Goal: Task Accomplishment & Management: Use online tool/utility

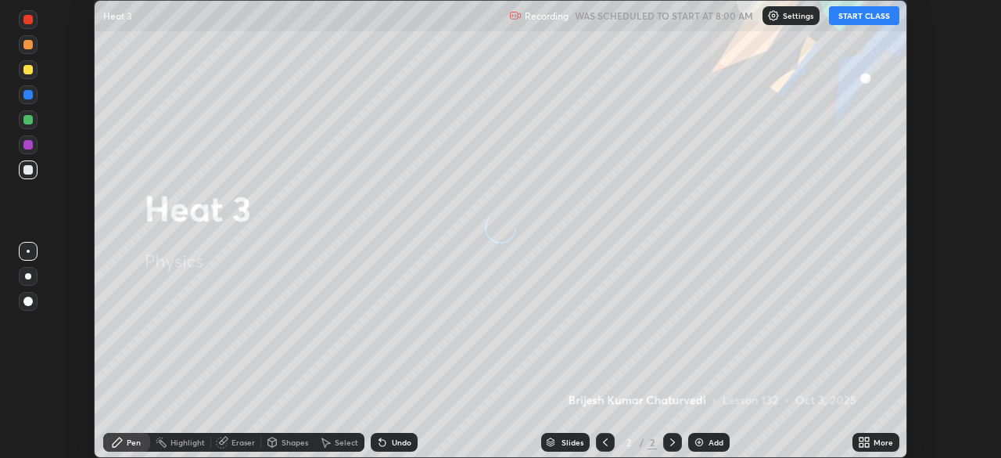
scroll to position [458, 1001]
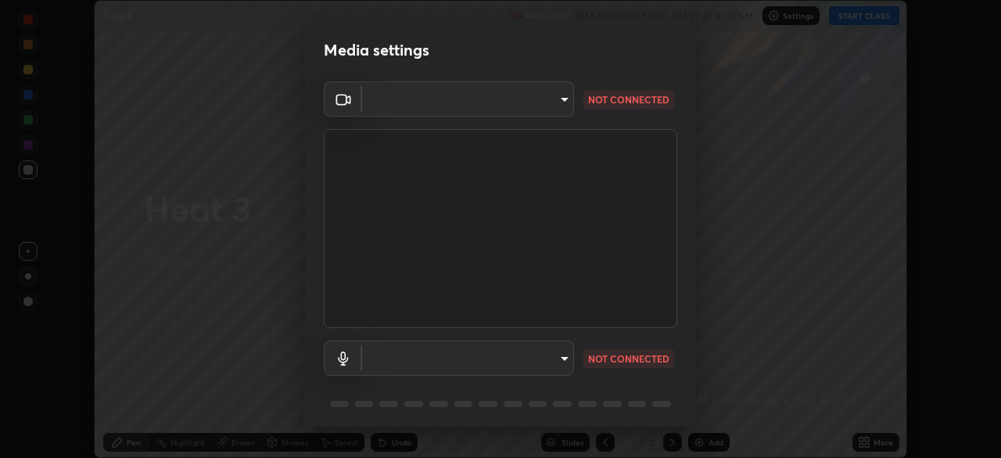
type input "504e853f4f4e411ac63c0595447acdac30dd7d0b78c704ad7c0fb9365e48dfae"
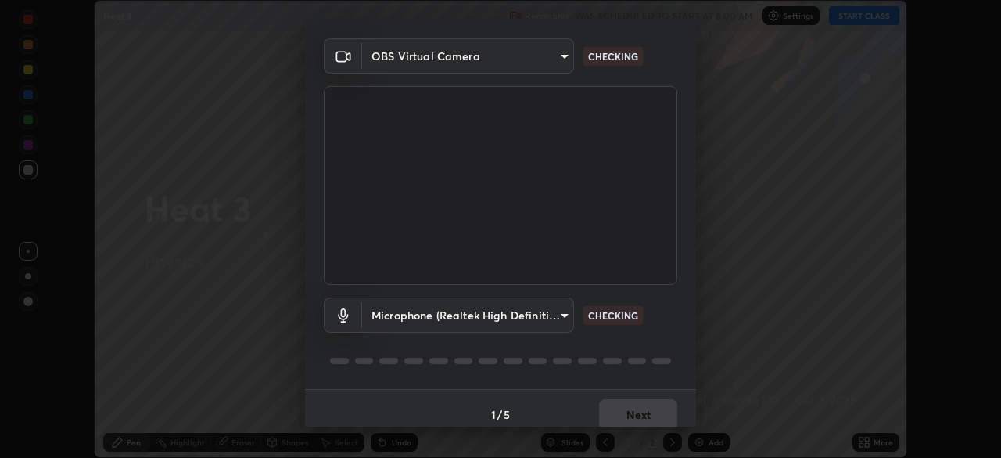
scroll to position [56, 0]
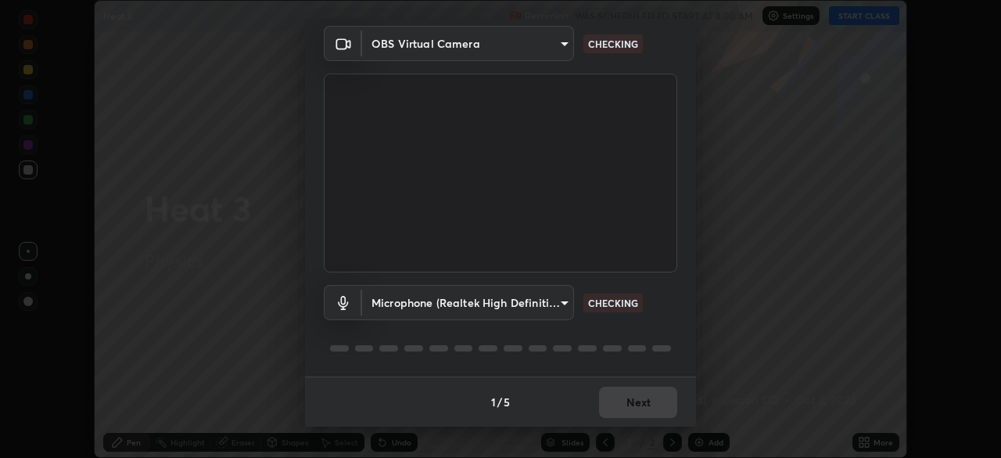
click at [560, 303] on body "Erase all Heat 3 Recording WAS SCHEDULED TO START AT 8:00 AM Settings START CLA…" at bounding box center [500, 229] width 1001 height 458
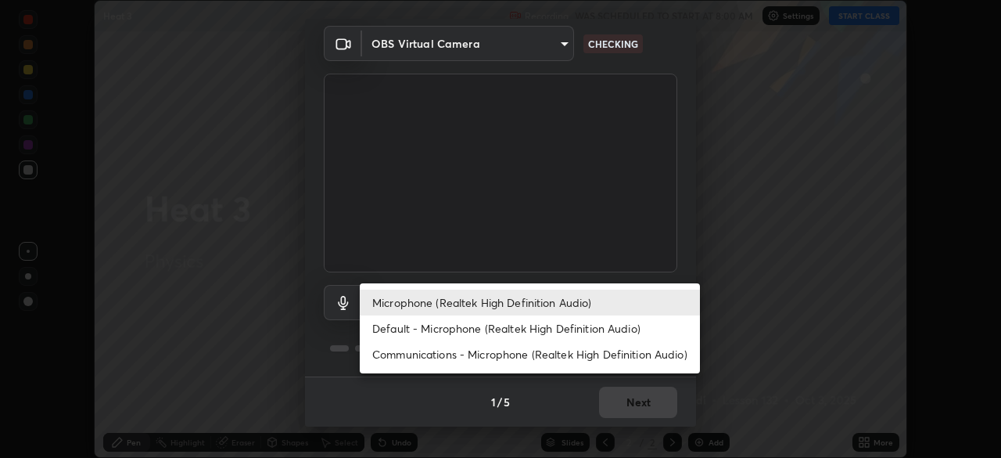
click at [572, 331] on li "Default - Microphone (Realtek High Definition Audio)" at bounding box center [530, 328] width 340 height 26
type input "default"
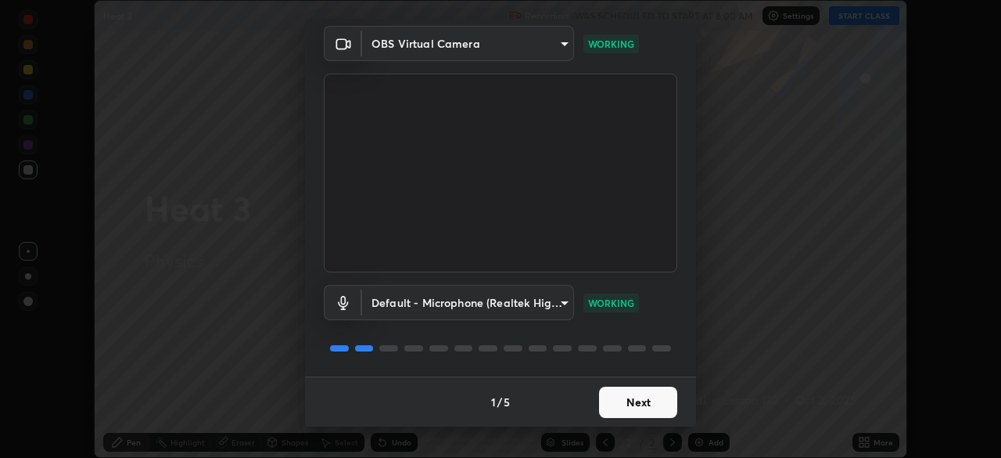
click at [627, 404] on button "Next" at bounding box center [638, 401] width 78 height 31
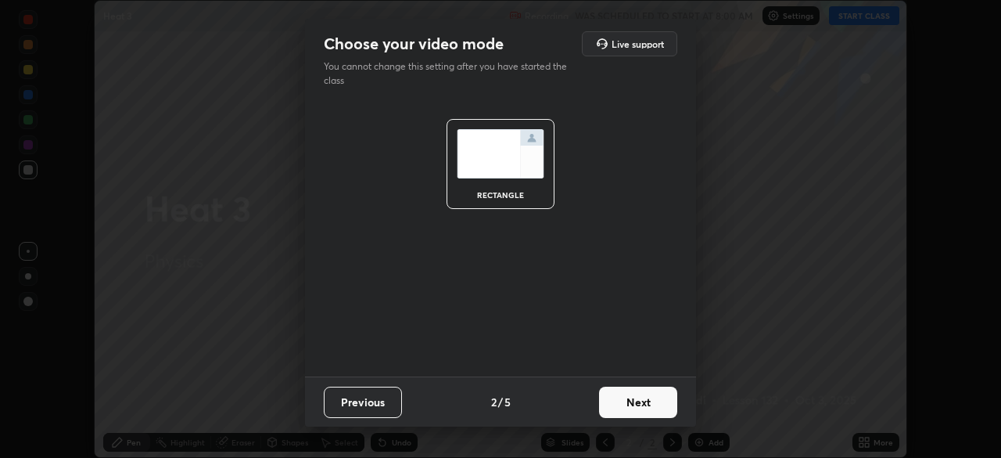
click at [624, 410] on button "Next" at bounding box center [638, 401] width 78 height 31
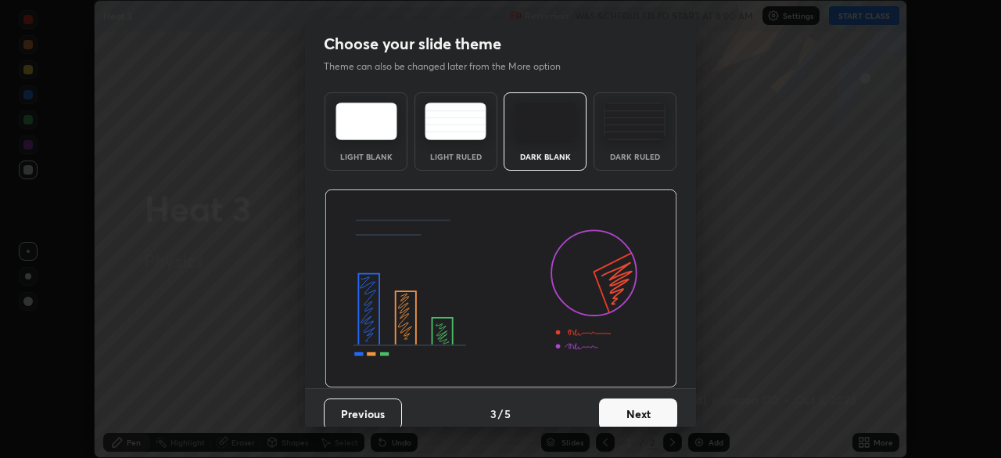
click at [627, 408] on button "Next" at bounding box center [638, 413] width 78 height 31
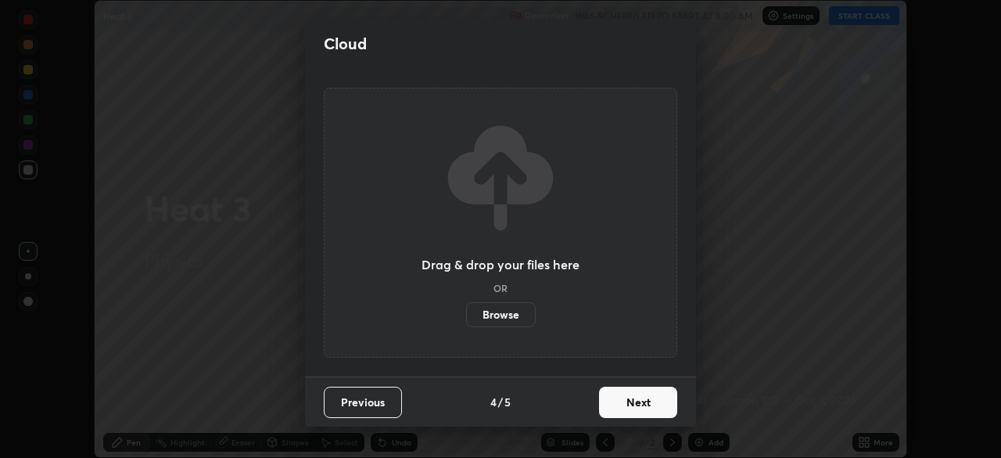
click at [634, 409] on button "Next" at bounding box center [638, 401] width 78 height 31
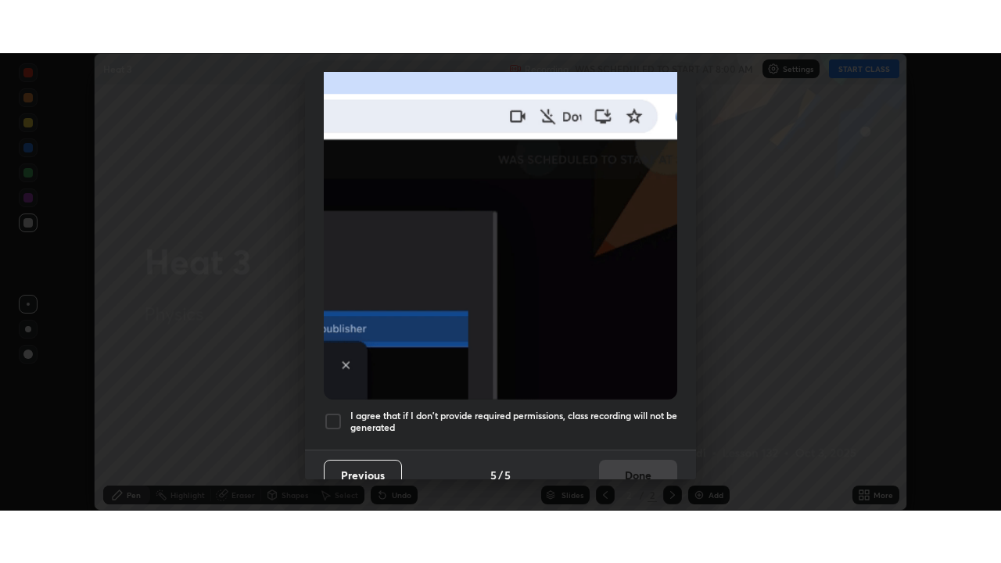
scroll to position [375, 0]
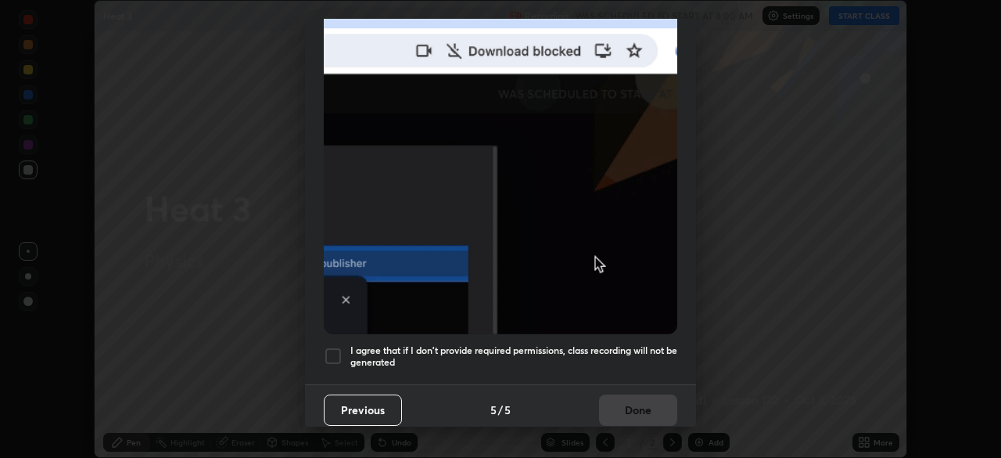
click at [328, 354] on div at bounding box center [333, 355] width 19 height 19
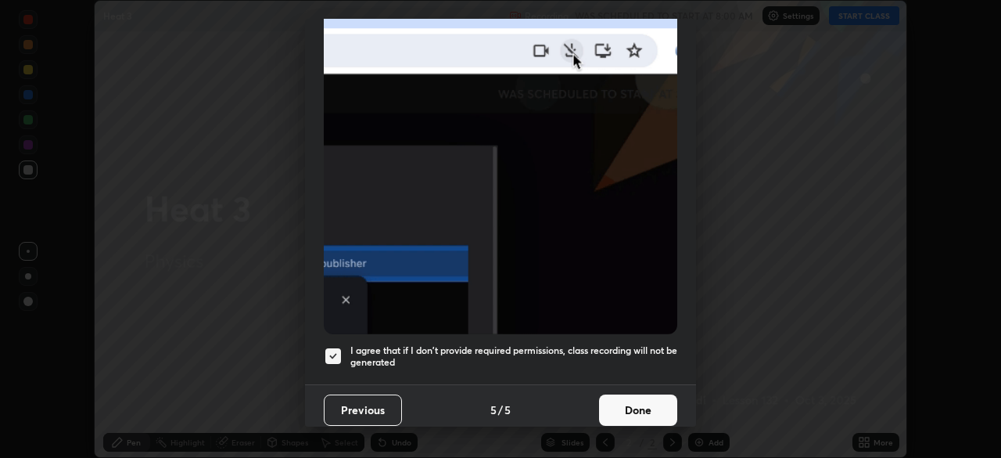
click at [621, 398] on button "Done" at bounding box center [638, 409] width 78 height 31
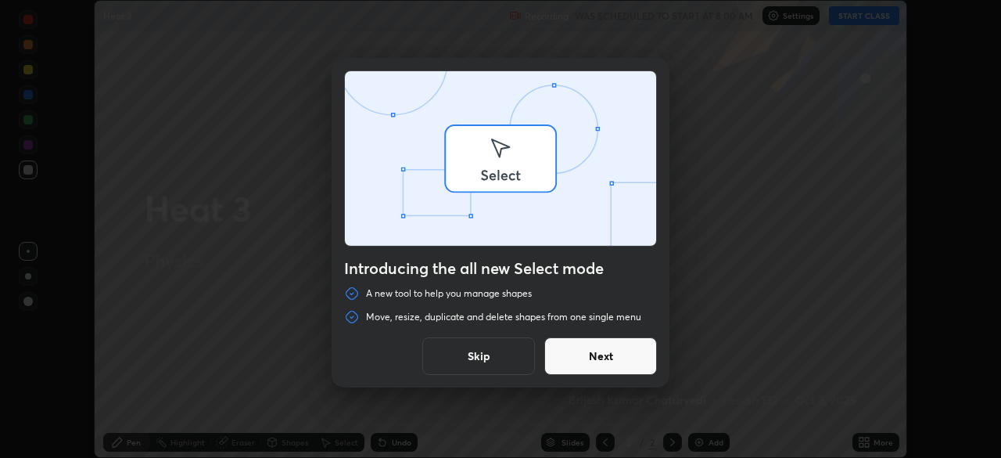
click at [869, 17] on div "Introducing the all new Select mode A new tool to help you manage shapes Move, …" at bounding box center [500, 229] width 1001 height 458
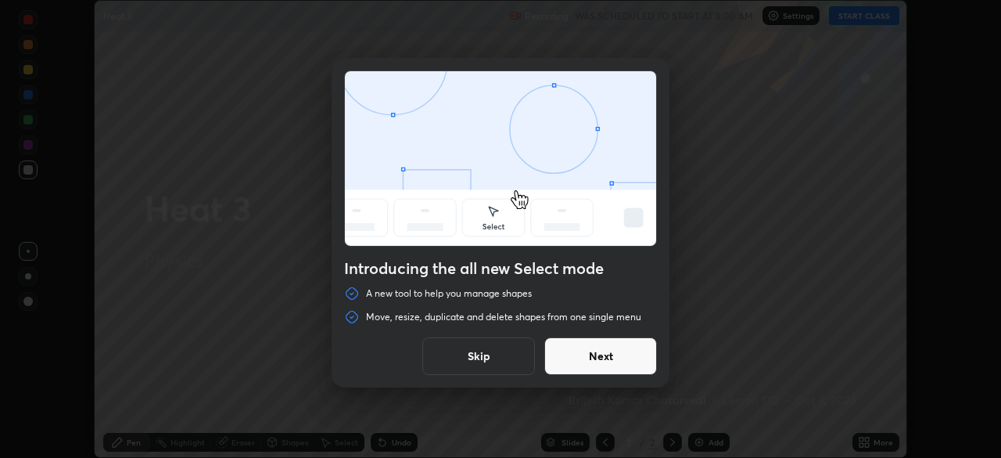
click at [496, 354] on button "Skip" at bounding box center [478, 356] width 113 height 38
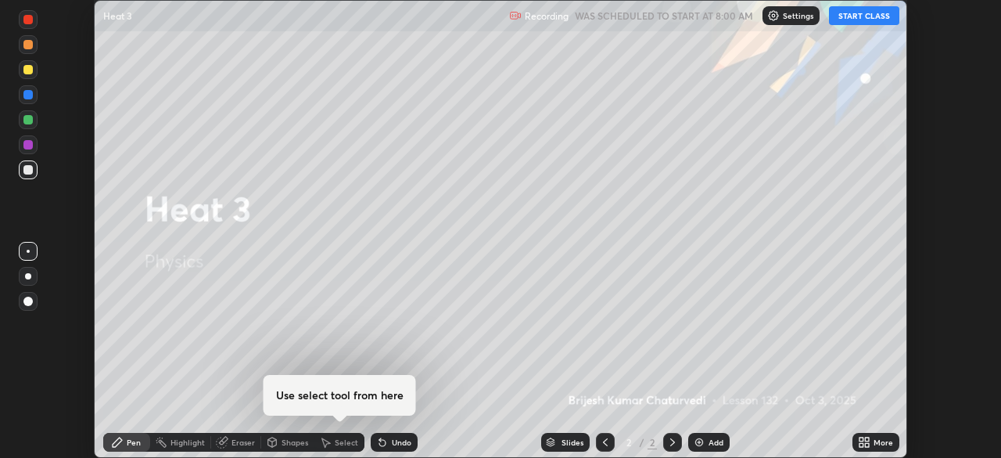
click at [868, 20] on button "START CLASS" at bounding box center [864, 15] width 70 height 19
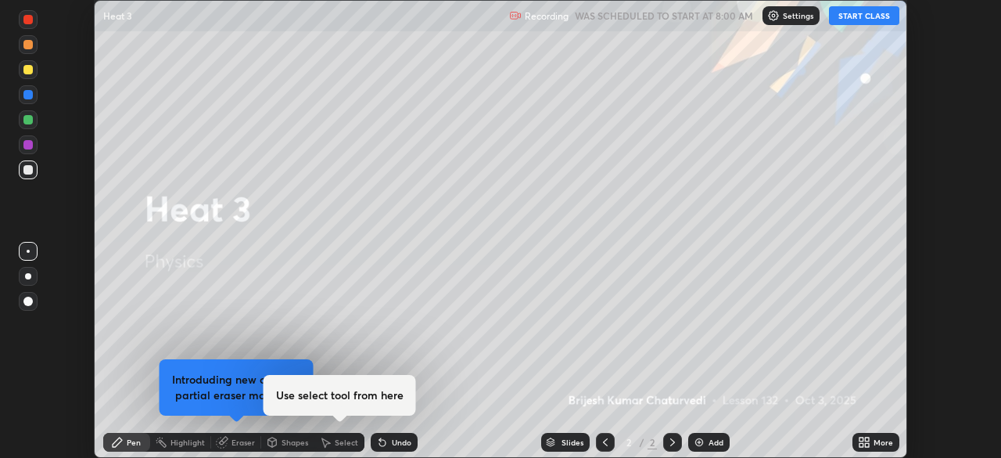
click at [864, 444] on icon at bounding box center [864, 442] width 13 height 13
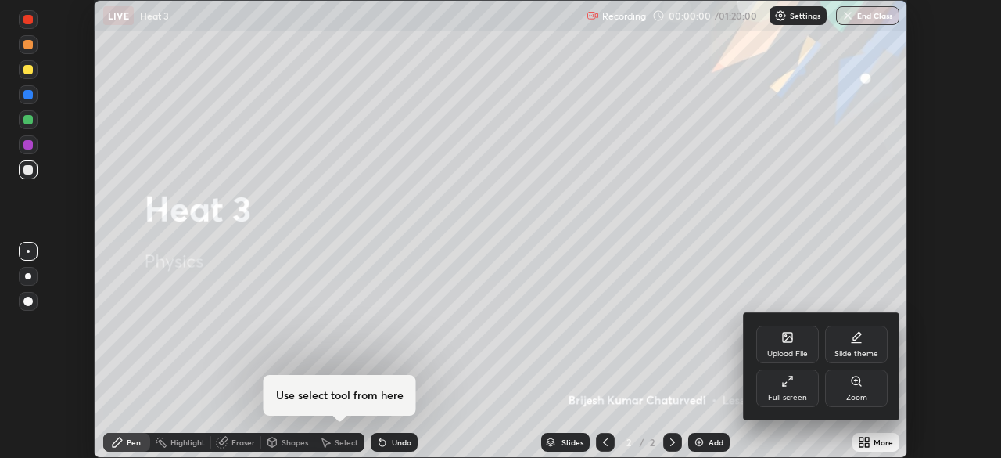
click at [789, 393] on div "Full screen" at bounding box center [787, 397] width 39 height 8
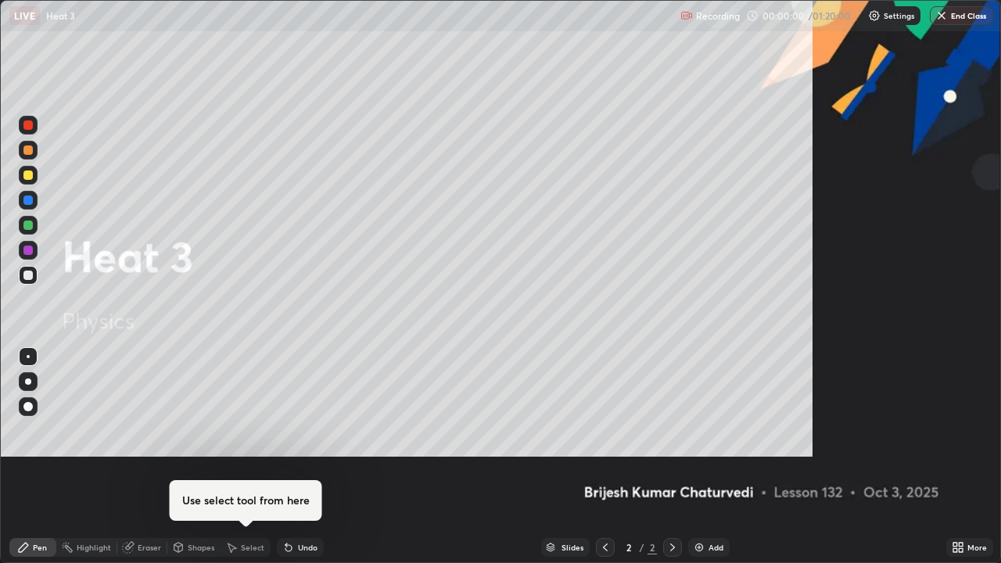
scroll to position [563, 1001]
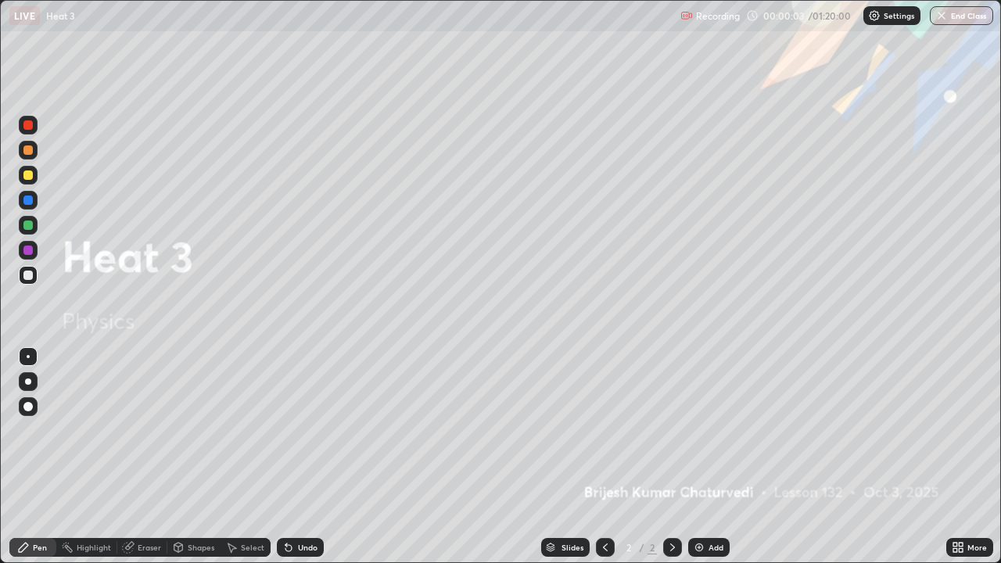
click at [695, 457] on img at bounding box center [699, 547] width 13 height 13
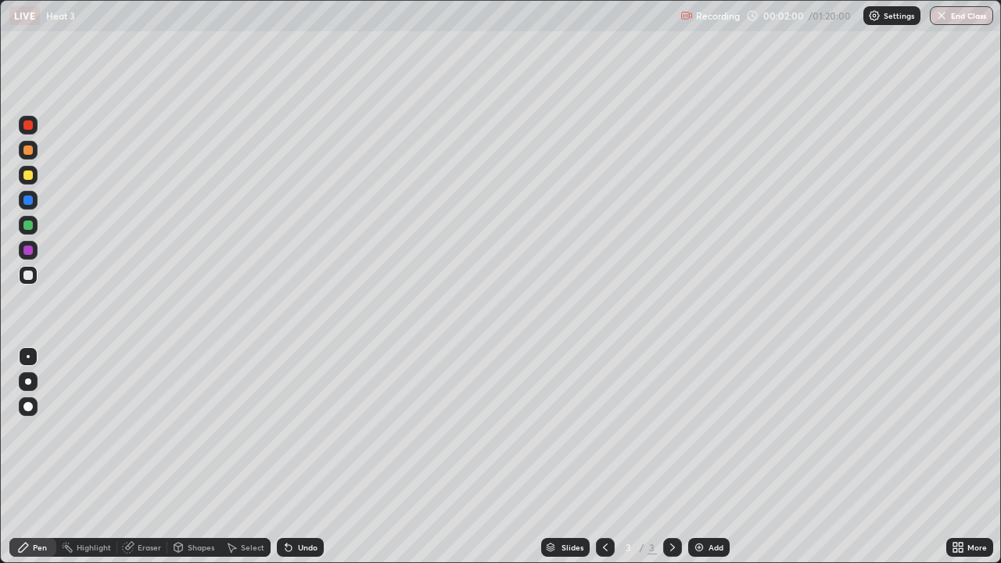
click at [30, 172] on div at bounding box center [27, 175] width 9 height 9
click at [306, 457] on div "Undo" at bounding box center [308, 548] width 20 height 8
click at [298, 457] on div "Undo" at bounding box center [308, 548] width 20 height 8
click at [297, 457] on div "Undo" at bounding box center [300, 547] width 47 height 19
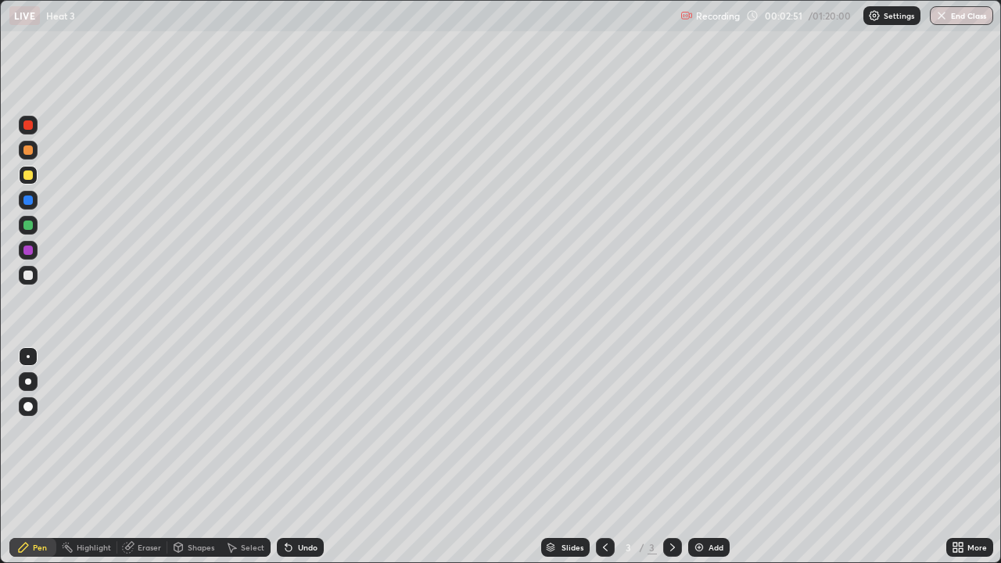
click at [301, 457] on div "Undo" at bounding box center [308, 548] width 20 height 8
click at [301, 457] on div "Undo" at bounding box center [300, 547] width 47 height 19
click at [299, 457] on div "Undo" at bounding box center [300, 547] width 47 height 19
click at [671, 457] on icon at bounding box center [672, 547] width 13 height 13
click at [698, 457] on img at bounding box center [699, 547] width 13 height 13
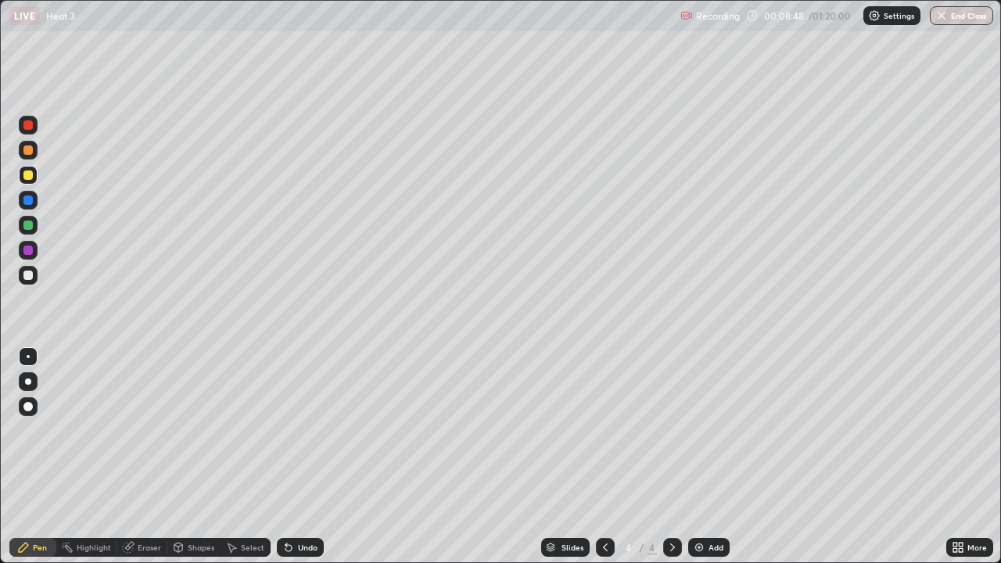
click at [29, 151] on div at bounding box center [27, 149] width 9 height 9
click at [298, 457] on div "Undo" at bounding box center [308, 548] width 20 height 8
click at [304, 457] on div "Undo" at bounding box center [308, 548] width 20 height 8
click at [307, 457] on div "Undo" at bounding box center [308, 548] width 20 height 8
click at [300, 457] on div "Undo" at bounding box center [308, 548] width 20 height 8
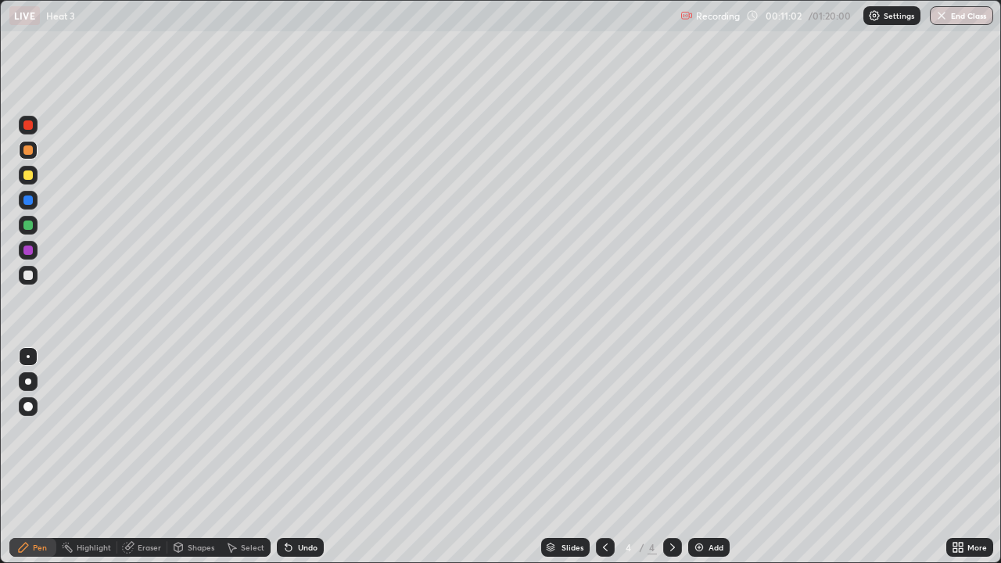
click at [307, 457] on div "Undo" at bounding box center [308, 548] width 20 height 8
click at [306, 457] on div "Undo" at bounding box center [308, 548] width 20 height 8
click at [287, 457] on icon at bounding box center [288, 548] width 6 height 6
click at [695, 457] on img at bounding box center [699, 547] width 13 height 13
click at [302, 457] on div "Undo" at bounding box center [300, 547] width 47 height 19
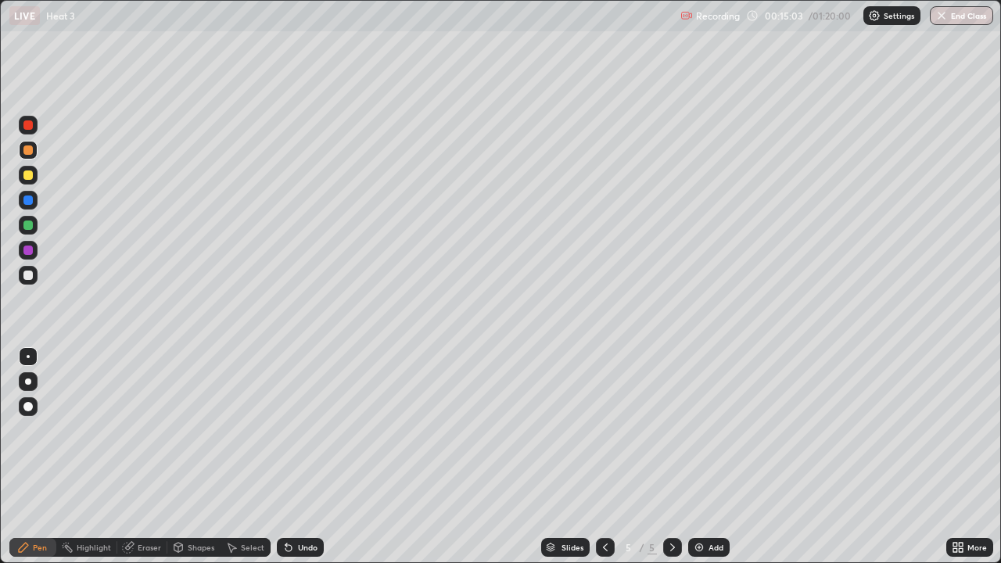
click at [297, 457] on div "Undo" at bounding box center [300, 547] width 47 height 19
click at [298, 457] on div "Undo" at bounding box center [308, 548] width 20 height 8
click at [305, 457] on div "Undo" at bounding box center [308, 548] width 20 height 8
click at [303, 457] on div "Undo" at bounding box center [308, 548] width 20 height 8
click at [296, 457] on div "Undo" at bounding box center [300, 547] width 47 height 19
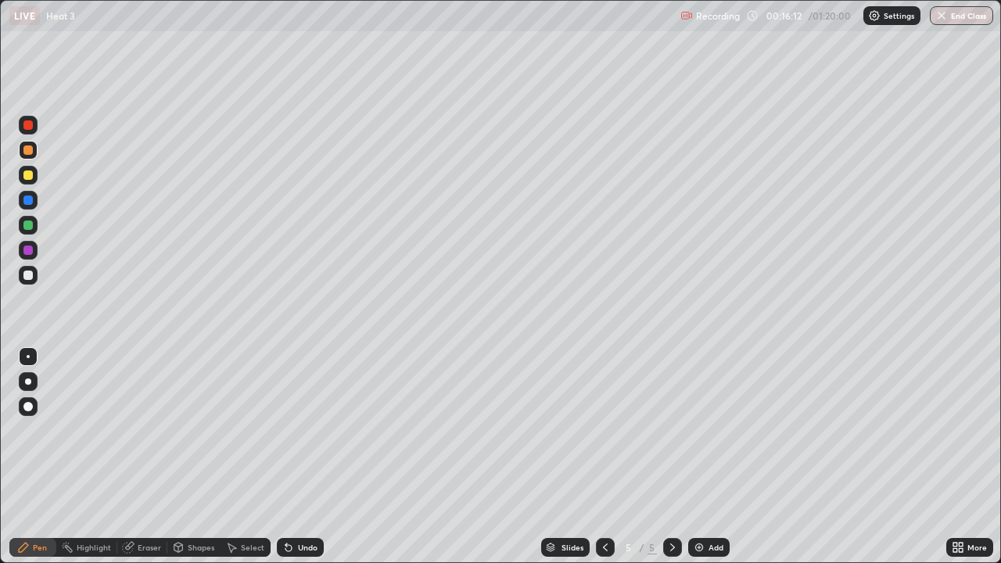
click at [300, 457] on div "Undo" at bounding box center [300, 547] width 47 height 19
click at [304, 457] on div "Undo" at bounding box center [308, 548] width 20 height 8
click at [671, 457] on icon at bounding box center [672, 547] width 13 height 13
click at [696, 457] on img at bounding box center [699, 547] width 13 height 13
click at [305, 457] on div "Undo" at bounding box center [308, 548] width 20 height 8
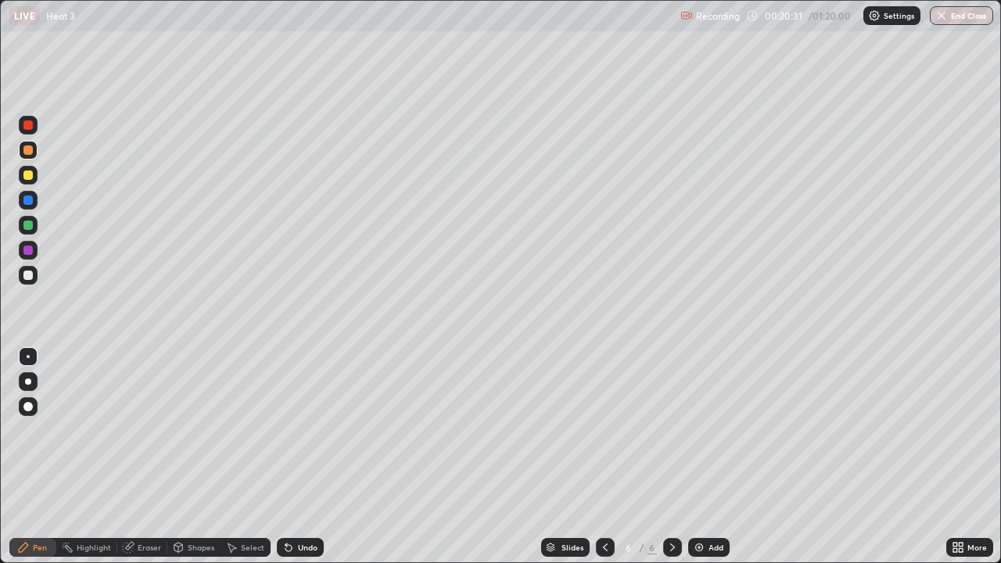
click at [300, 457] on div "Undo" at bounding box center [308, 548] width 20 height 8
click at [299, 457] on div "Undo" at bounding box center [300, 547] width 47 height 19
click at [27, 278] on div at bounding box center [27, 275] width 9 height 9
click at [302, 457] on div "Undo" at bounding box center [300, 547] width 47 height 19
click at [671, 457] on icon at bounding box center [672, 548] width 5 height 8
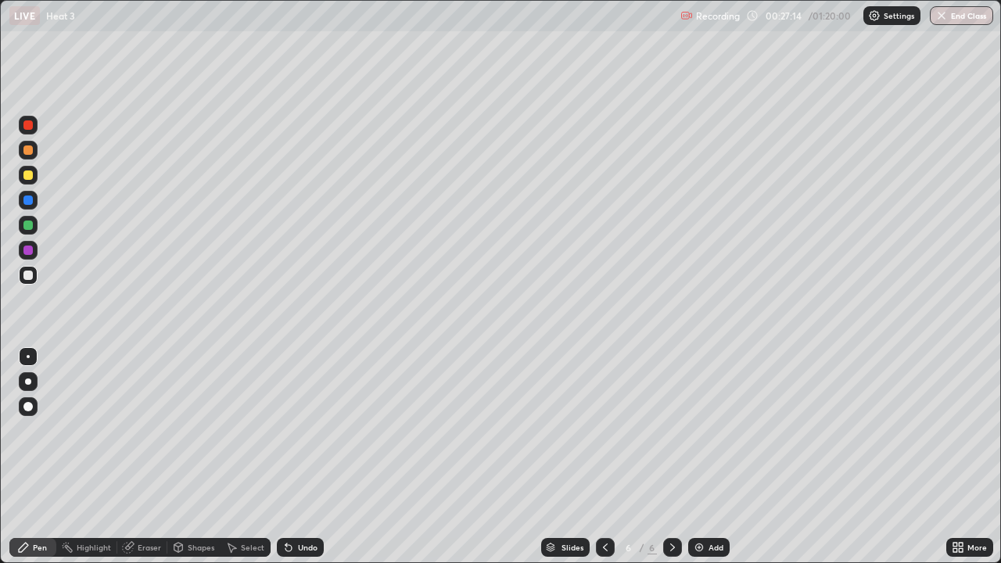
click at [698, 457] on img at bounding box center [699, 547] width 13 height 13
click at [31, 147] on div at bounding box center [27, 149] width 9 height 9
click at [28, 274] on div at bounding box center [27, 275] width 9 height 9
click at [30, 179] on div at bounding box center [27, 175] width 9 height 9
click at [304, 457] on div "Undo" at bounding box center [308, 548] width 20 height 8
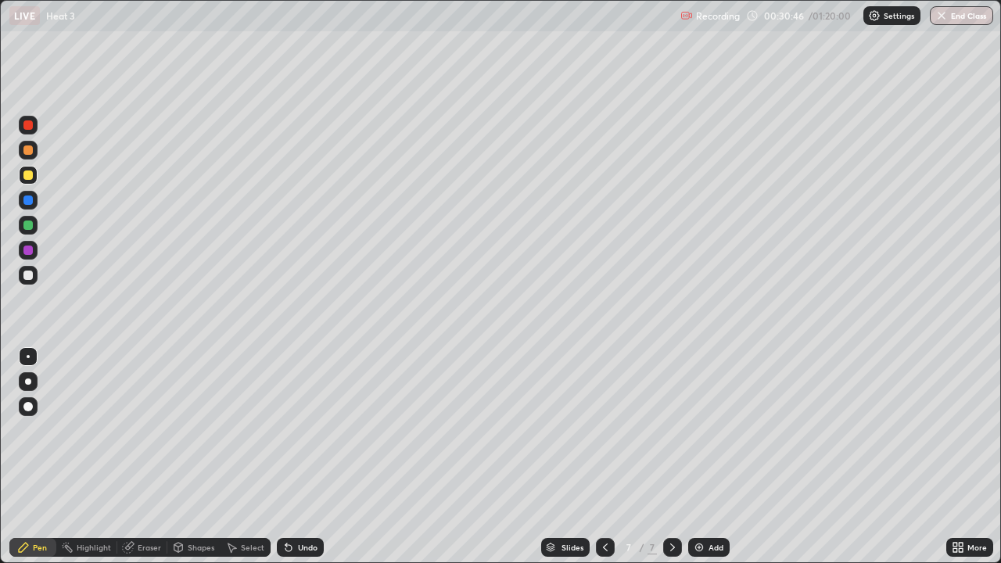
click at [305, 457] on div "Undo" at bounding box center [308, 548] width 20 height 8
click at [298, 457] on div "Undo" at bounding box center [308, 548] width 20 height 8
click at [295, 457] on div "Undo" at bounding box center [300, 547] width 47 height 19
click at [299, 457] on div "Undo" at bounding box center [308, 548] width 20 height 8
click at [145, 457] on div "Eraser" at bounding box center [149, 548] width 23 height 8
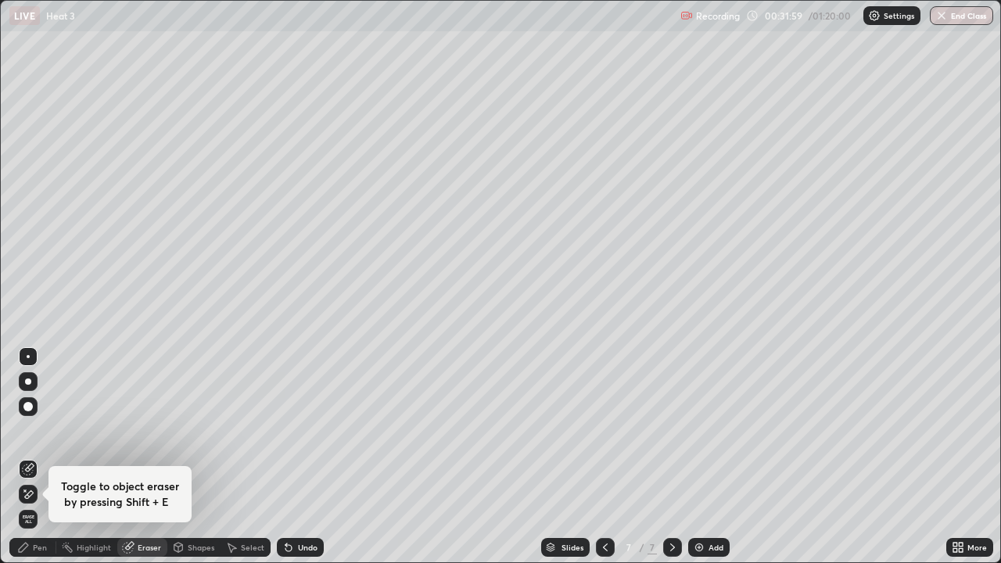
click at [37, 457] on div "Pen" at bounding box center [40, 548] width 14 height 8
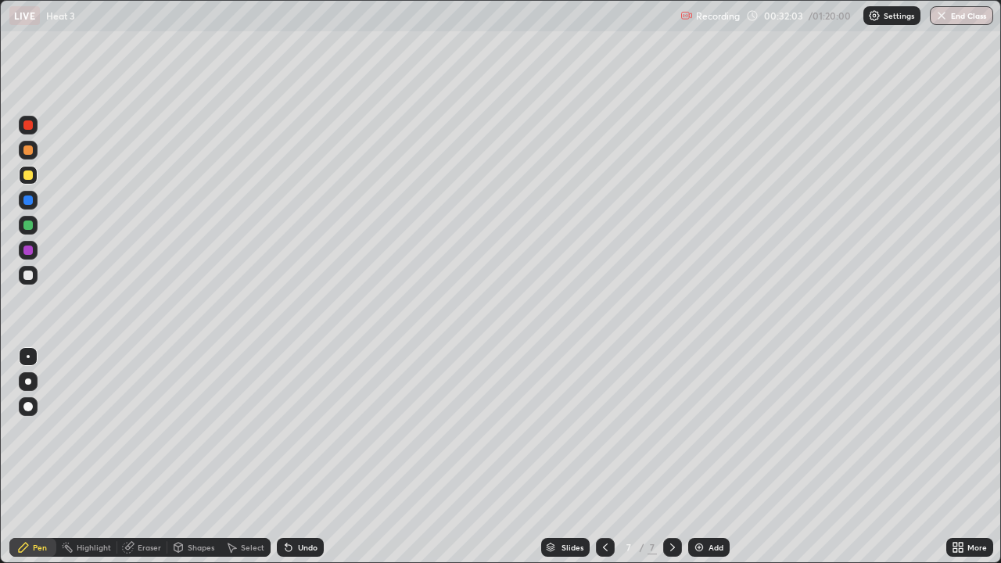
click at [298, 457] on div "Undo" at bounding box center [308, 548] width 20 height 8
click at [138, 457] on div "Eraser" at bounding box center [149, 548] width 23 height 8
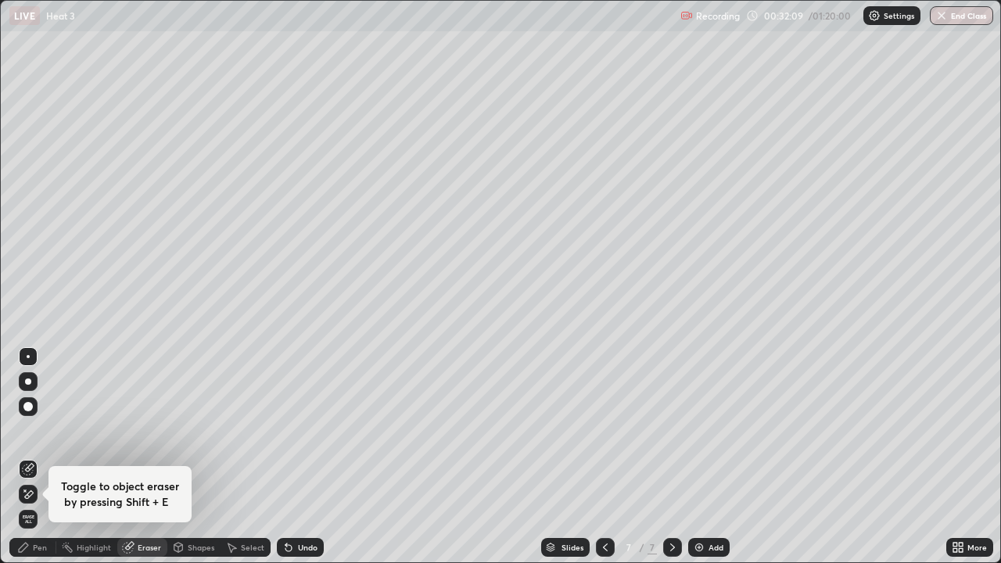
click at [43, 457] on div "Pen" at bounding box center [40, 548] width 14 height 8
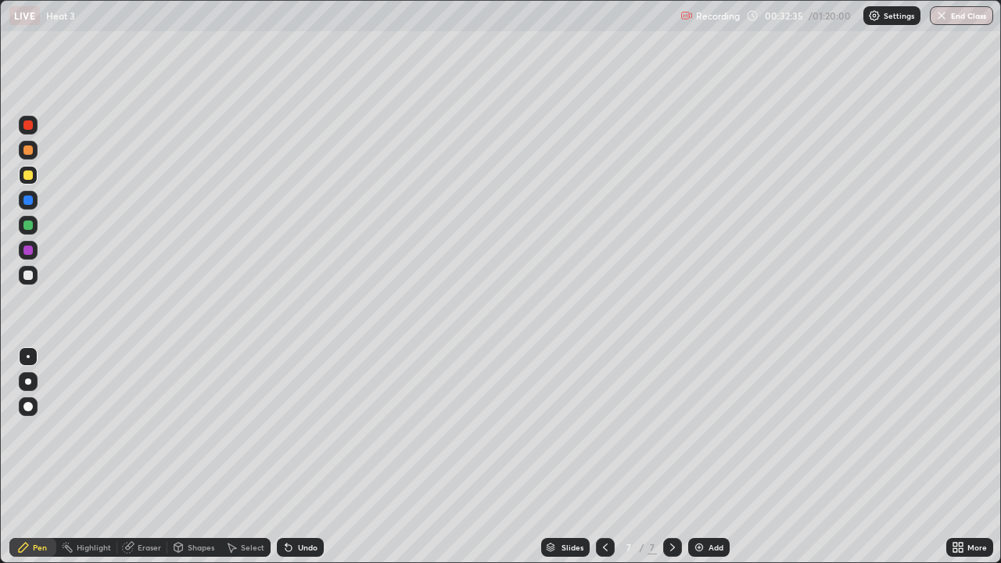
click at [293, 457] on div "Undo" at bounding box center [300, 547] width 47 height 19
click at [286, 457] on icon at bounding box center [288, 548] width 6 height 6
click at [291, 457] on icon at bounding box center [288, 547] width 13 height 13
click at [695, 457] on img at bounding box center [699, 547] width 13 height 13
click at [605, 457] on icon at bounding box center [605, 547] width 13 height 13
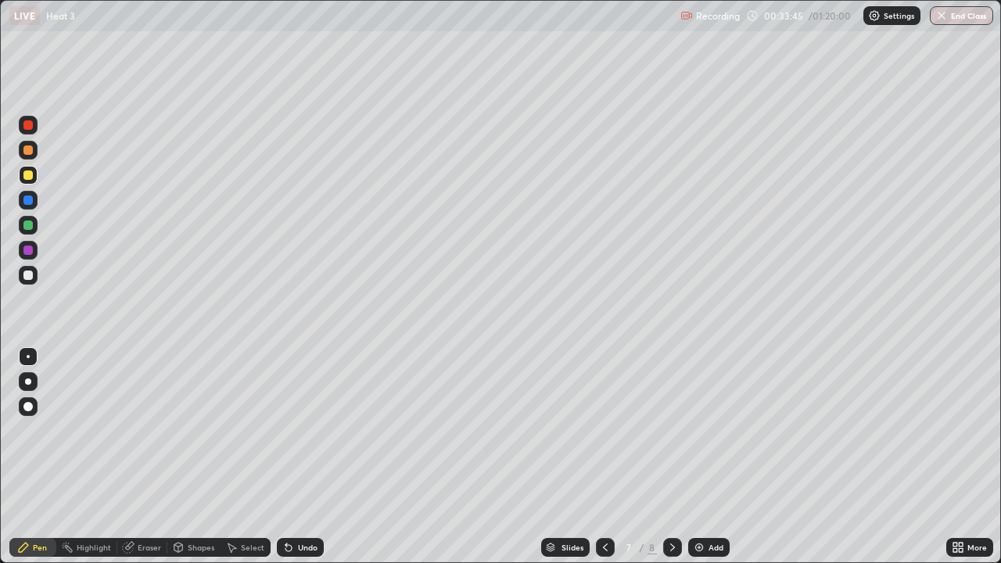
click at [671, 457] on icon at bounding box center [672, 547] width 13 height 13
click at [605, 457] on icon at bounding box center [605, 548] width 5 height 8
click at [677, 457] on icon at bounding box center [672, 547] width 13 height 13
click at [303, 457] on div "Undo" at bounding box center [308, 548] width 20 height 8
click at [670, 457] on icon at bounding box center [672, 547] width 13 height 13
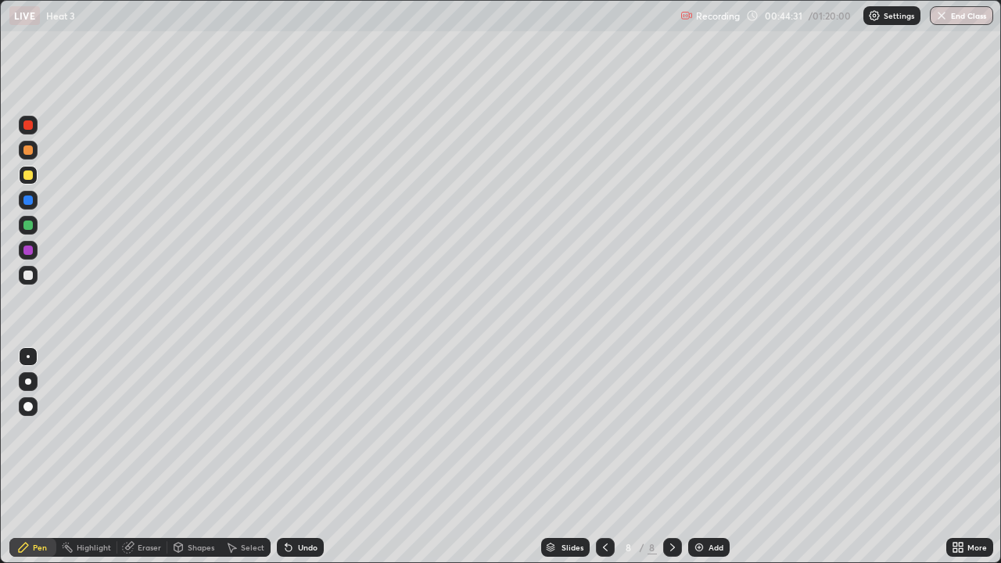
click at [690, 457] on div "Add" at bounding box center [708, 547] width 41 height 19
click at [604, 457] on icon at bounding box center [605, 547] width 13 height 13
click at [697, 457] on img at bounding box center [699, 547] width 13 height 13
click at [26, 145] on div at bounding box center [27, 149] width 9 height 9
click at [29, 274] on div at bounding box center [27, 275] width 9 height 9
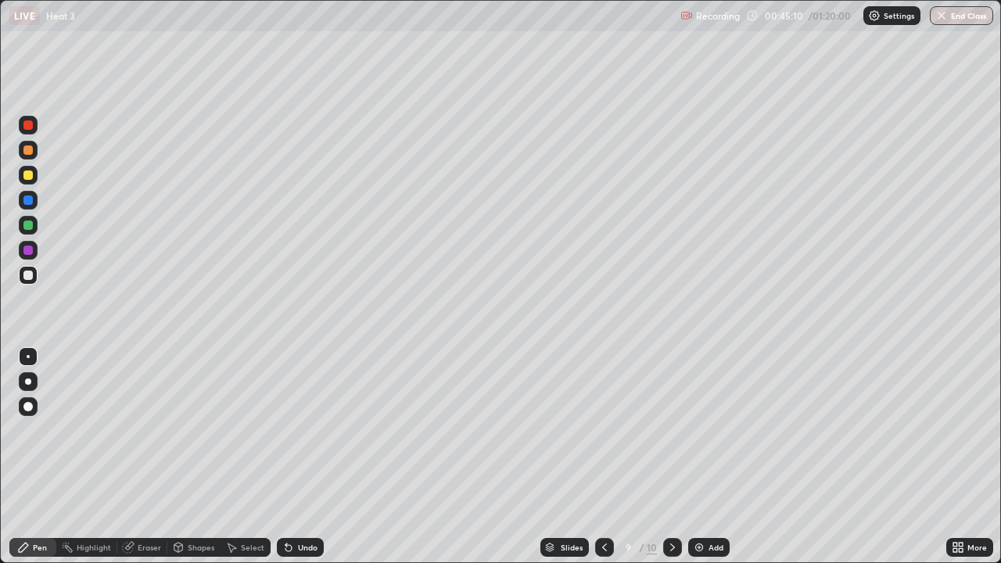
click at [31, 150] on div at bounding box center [27, 149] width 9 height 9
click at [27, 174] on div at bounding box center [27, 175] width 9 height 9
click at [24, 204] on div at bounding box center [28, 200] width 19 height 19
click at [26, 275] on div at bounding box center [27, 275] width 9 height 9
click at [300, 457] on div "Undo" at bounding box center [308, 548] width 20 height 8
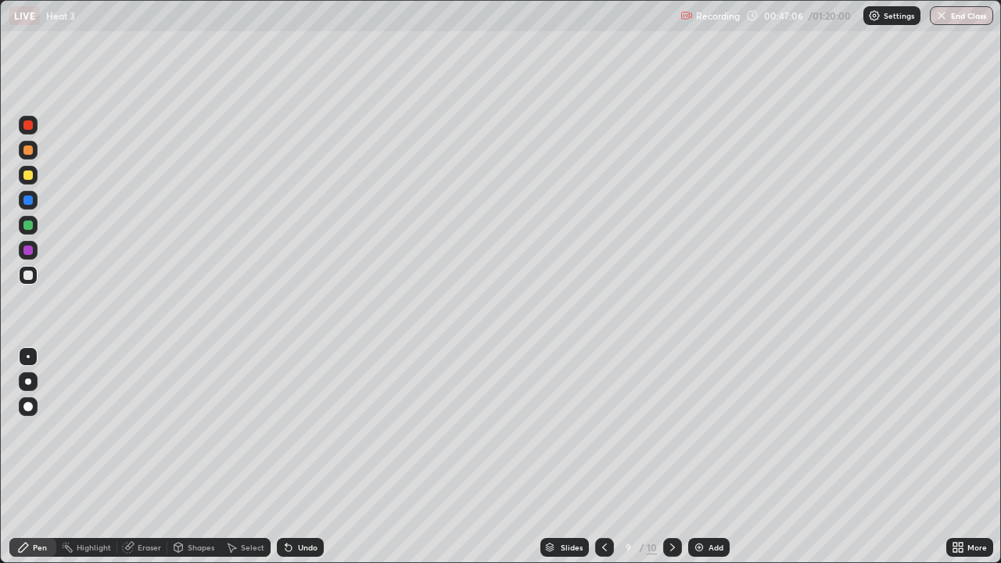
click at [295, 457] on div "Undo" at bounding box center [300, 547] width 47 height 19
click at [307, 457] on div "Undo" at bounding box center [308, 548] width 20 height 8
click at [300, 457] on div "Undo" at bounding box center [300, 547] width 47 height 19
click at [299, 457] on div "Undo" at bounding box center [300, 547] width 47 height 19
click at [28, 181] on div at bounding box center [28, 175] width 19 height 19
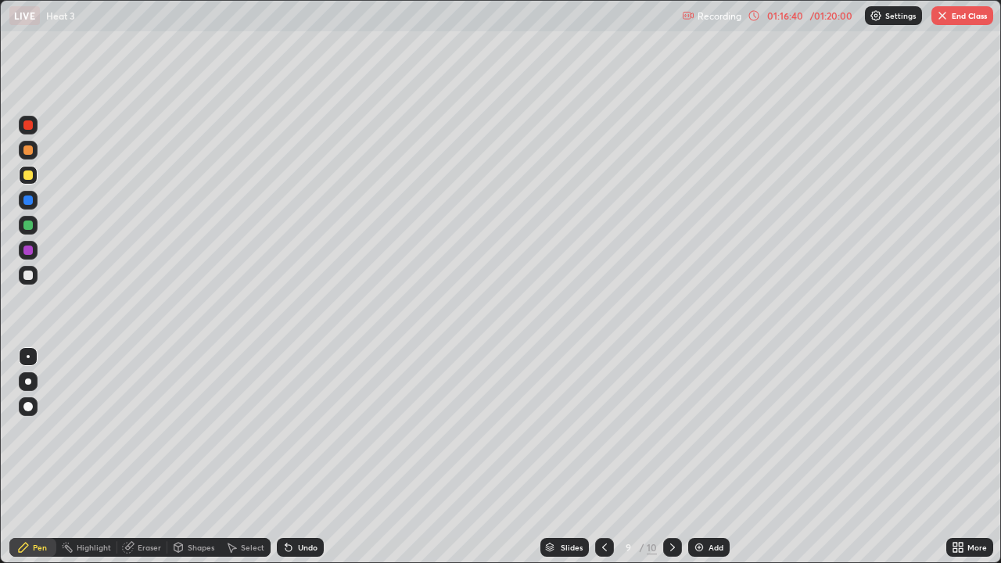
click at [962, 16] on button "End Class" at bounding box center [963, 15] width 62 height 19
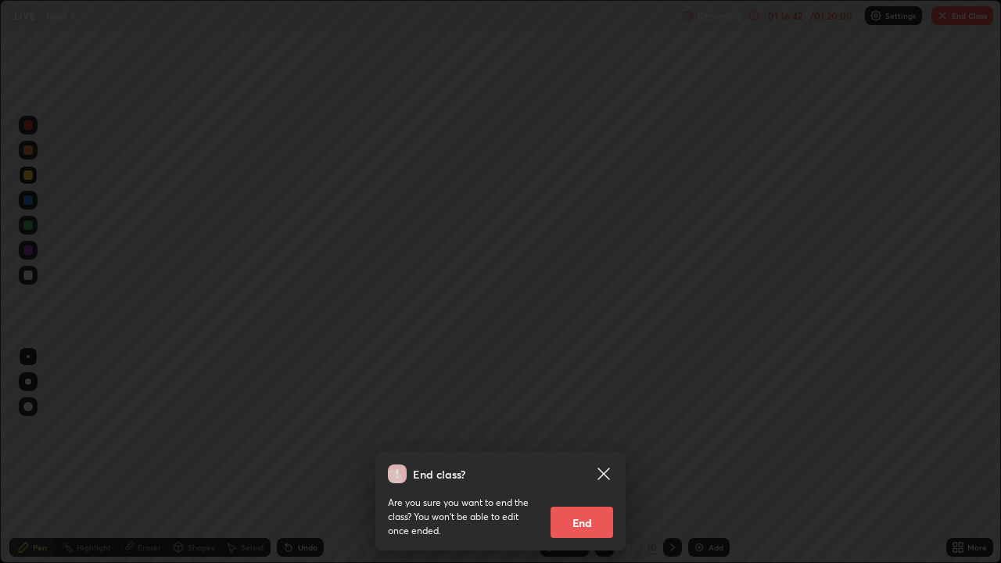
click at [583, 457] on button "End" at bounding box center [582, 522] width 63 height 31
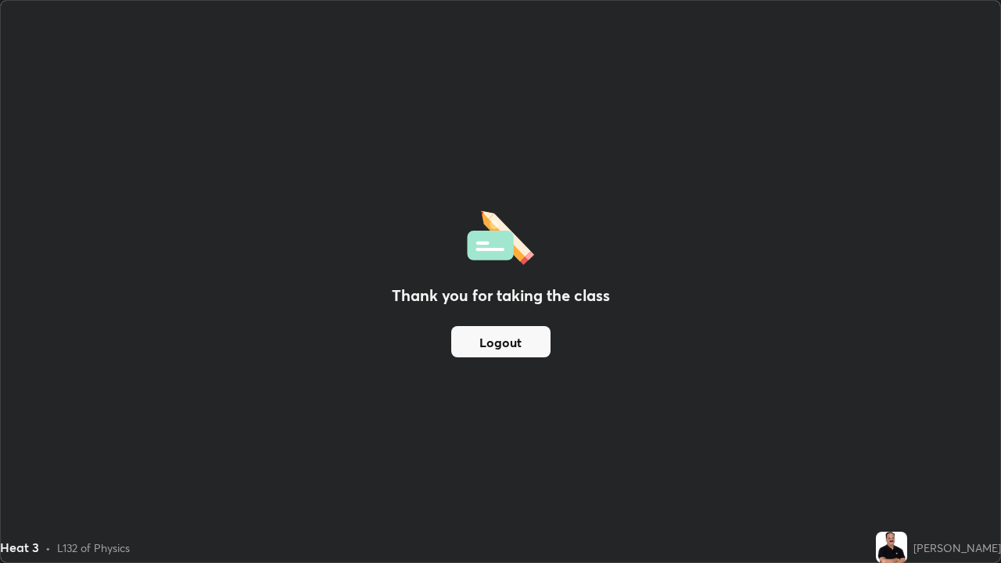
click at [503, 347] on button "Logout" at bounding box center [500, 341] width 99 height 31
